Goal: Task Accomplishment & Management: Use online tool/utility

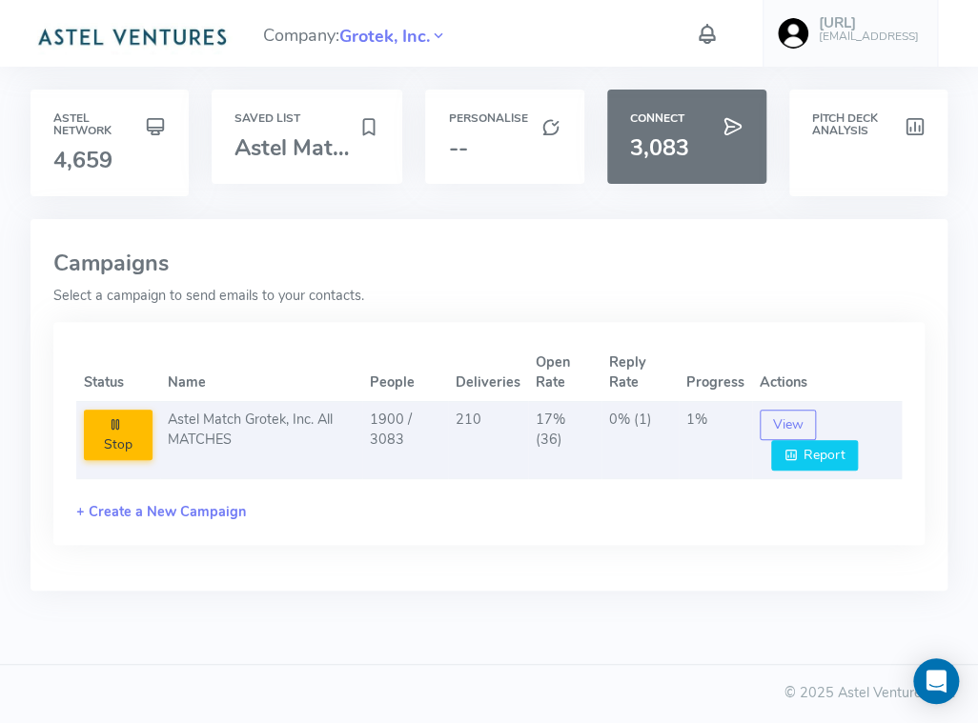
click at [804, 453] on button "Report" at bounding box center [815, 455] width 88 height 30
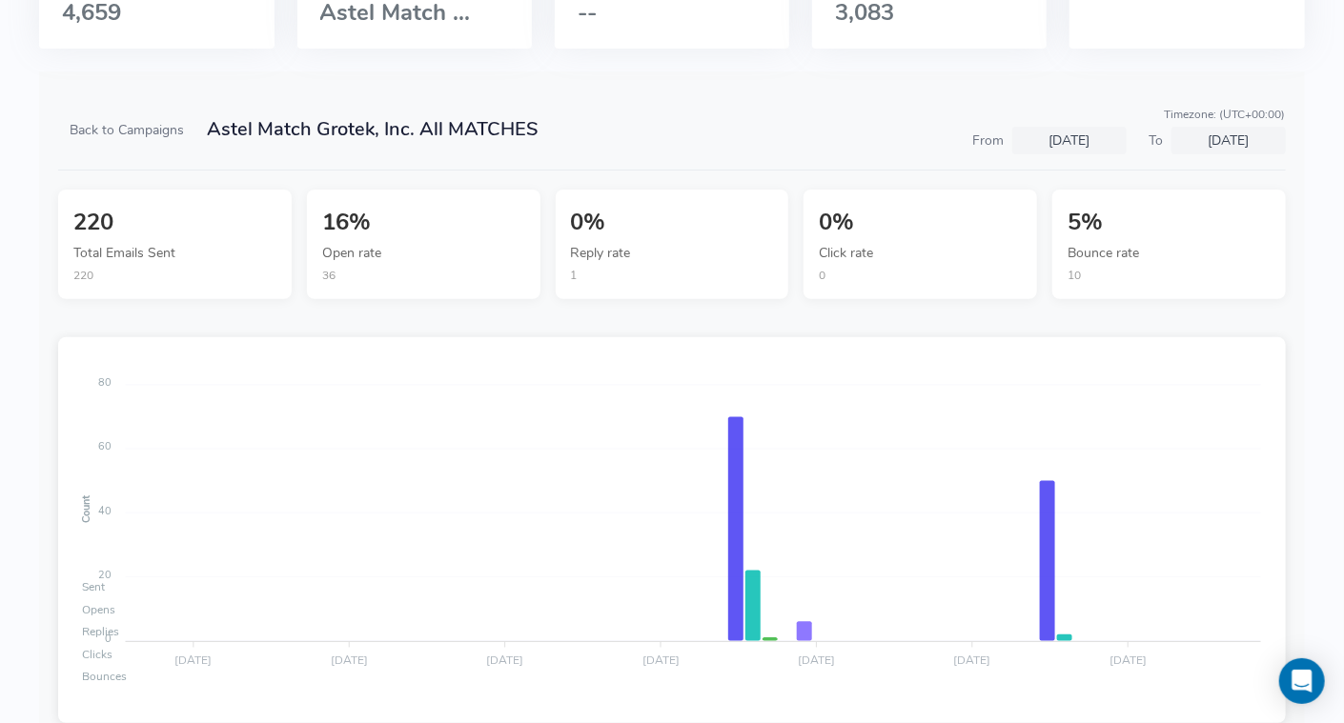
scroll to position [135, 0]
click at [896, 679] on div "Sent Opens Replies Clicks Bounces" at bounding box center [671, 633] width 1189 height 114
